Goal: Transaction & Acquisition: Download file/media

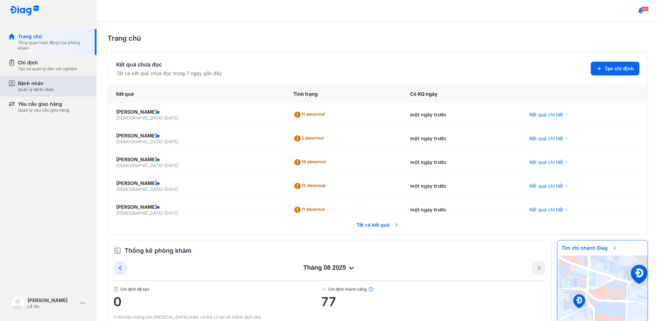
click at [46, 82] on div "Bệnh nhân" at bounding box center [36, 83] width 36 height 7
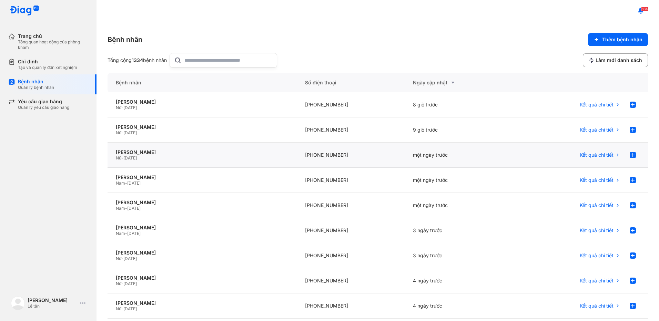
click at [419, 154] on div "một ngày trước" at bounding box center [458, 155] width 108 height 25
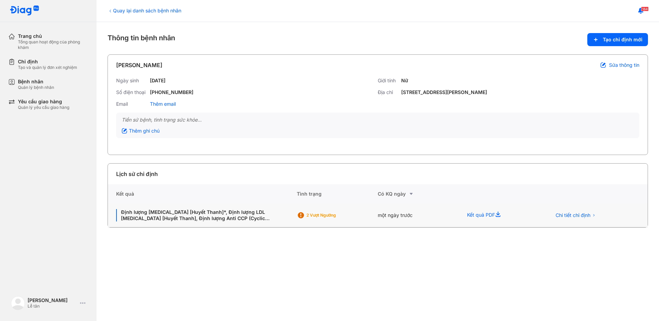
click at [458, 218] on div "một ngày trước" at bounding box center [500, 216] width 84 height 24
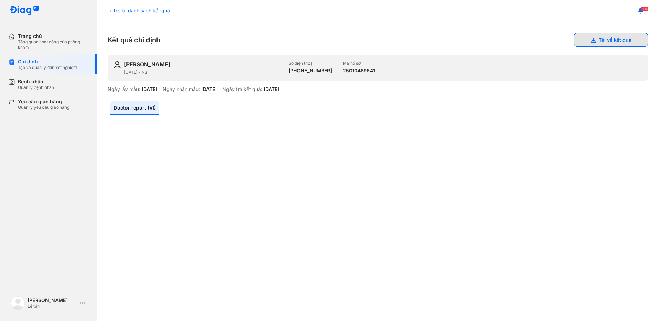
click at [594, 42] on button "Tải về kết quả" at bounding box center [610, 40] width 74 height 14
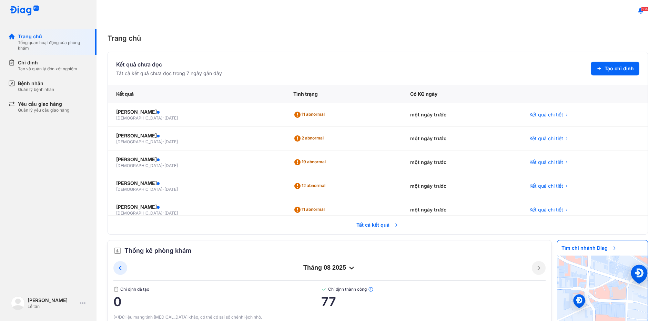
click at [48, 89] on div "Quản lý bệnh nhân" at bounding box center [36, 90] width 36 height 6
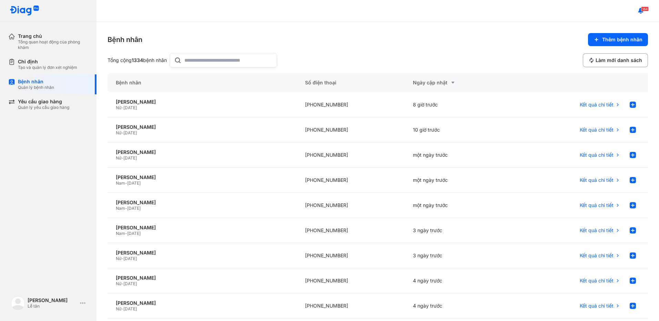
click at [226, 64] on input "text" at bounding box center [228, 60] width 88 height 14
type input "*"
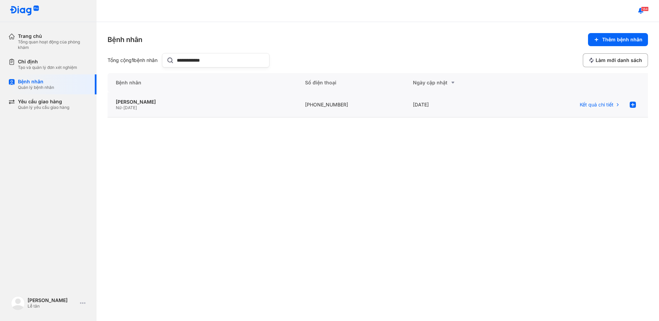
type input "**********"
click at [404, 107] on div "+84385608559" at bounding box center [458, 104] width 108 height 25
